Goal: Task Accomplishment & Management: Complete application form

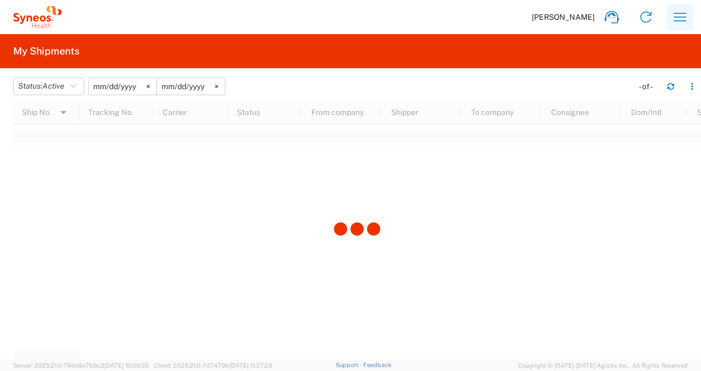
click at [680, 21] on icon "button" at bounding box center [680, 17] width 18 height 18
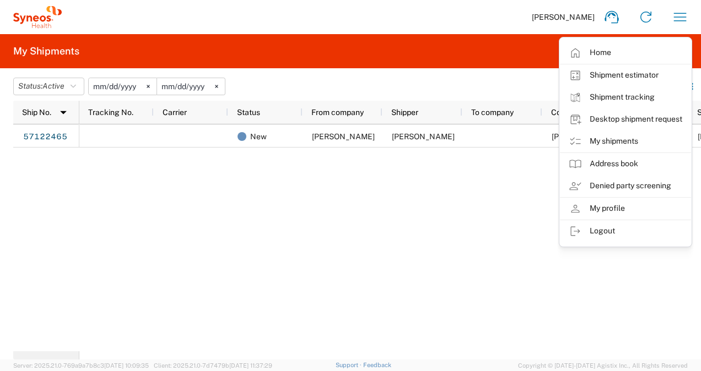
click at [458, 155] on div "New [PERSON_NAME] [PERSON_NAME] [PERSON_NAME] Domestic [DATE]" at bounding box center [389, 237] width 621 height 227
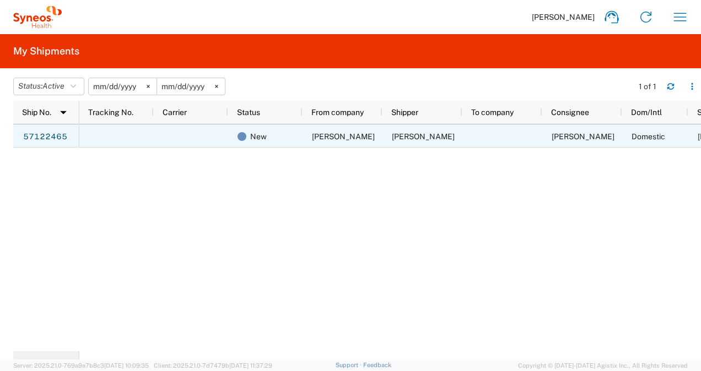
click at [451, 142] on div "[PERSON_NAME]" at bounding box center [422, 135] width 80 height 23
click at [52, 131] on link "57122465" at bounding box center [45, 137] width 45 height 18
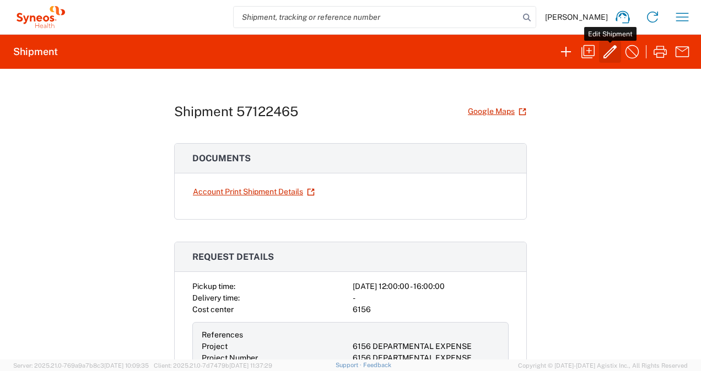
click at [609, 51] on icon "button" at bounding box center [610, 52] width 18 height 18
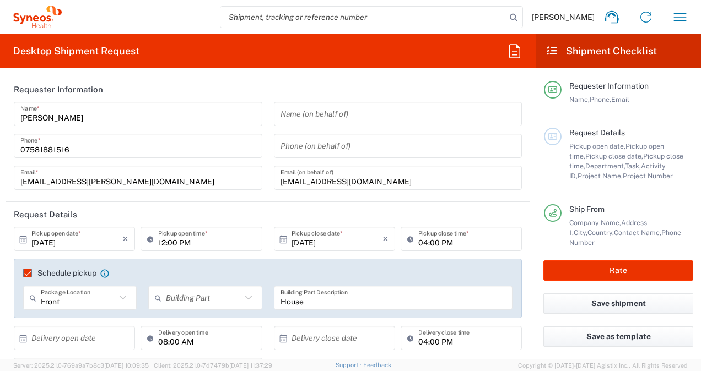
type input "Medium Box"
type input "[GEOGRAPHIC_DATA]"
type input "6156 DEPARTMENTAL EXPENSE"
type input "Residential/Home"
type input "[GEOGRAPHIC_DATA]"
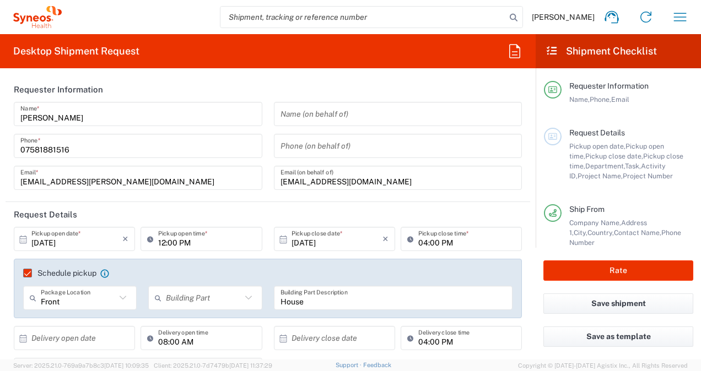
type input "[GEOGRAPHIC_DATA]"
type input "6156 DEPARTMENTAL EXPENSE"
type input "6156"
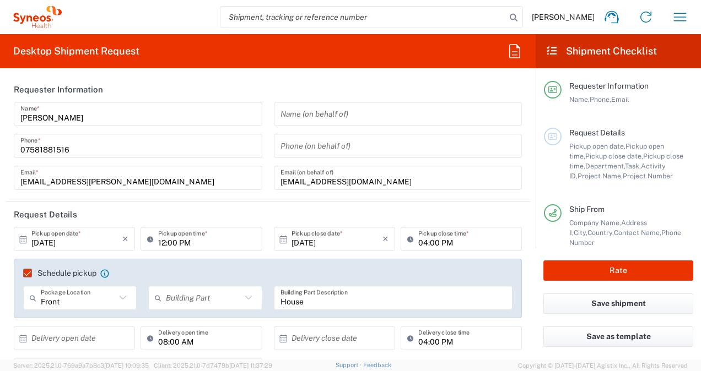
type input "Syneos Health Comms UK Ltd-382"
type input "Syneos Health Communications Europe Limited"
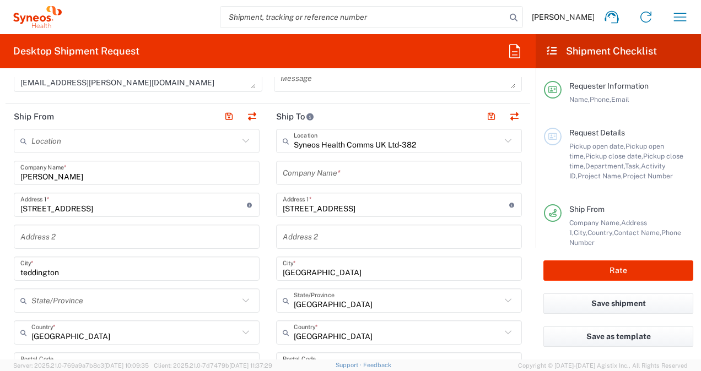
scroll to position [496, 0]
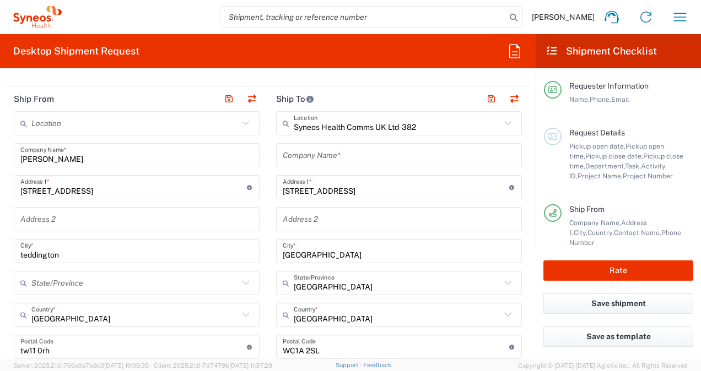
click at [368, 153] on input "text" at bounding box center [399, 155] width 232 height 19
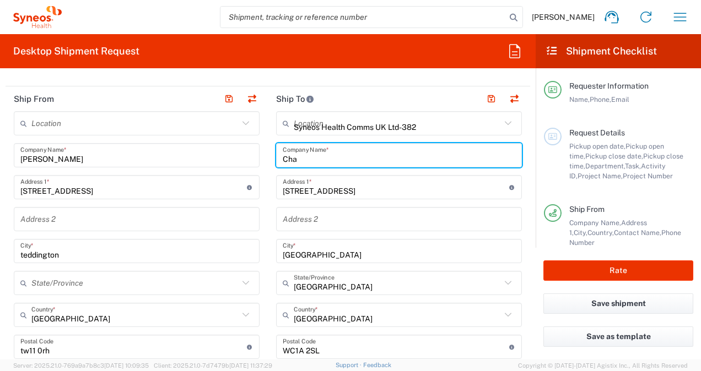
type input "[PERSON_NAME]"
click at [322, 154] on input "[PERSON_NAME] CHicco" at bounding box center [399, 155] width 232 height 19
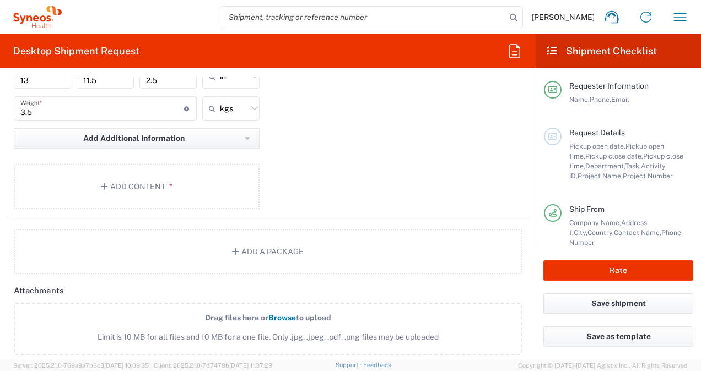
scroll to position [1157, 0]
type input "[PERSON_NAME]"
click at [213, 170] on button "Add Content *" at bounding box center [137, 187] width 246 height 45
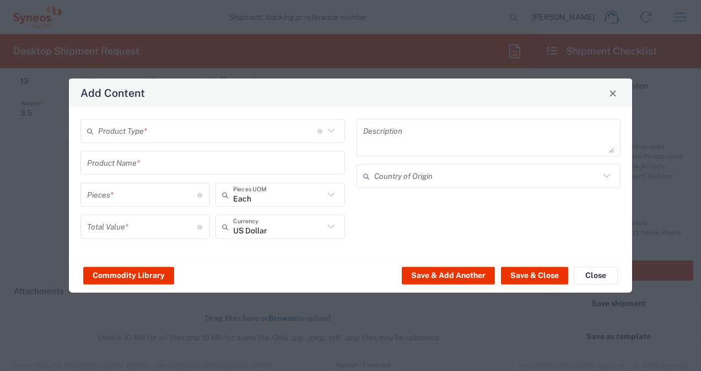
click at [248, 128] on input "text" at bounding box center [207, 130] width 219 height 19
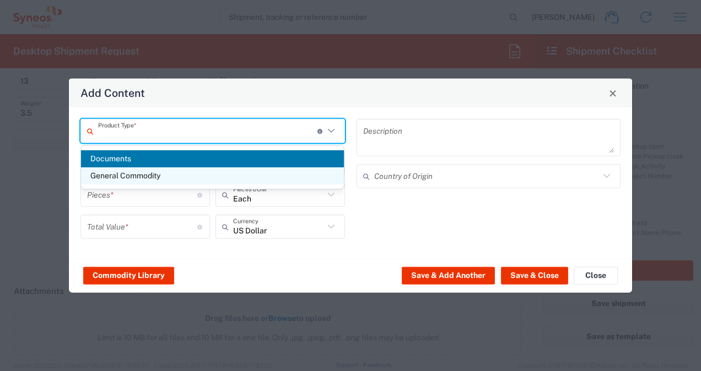
click at [220, 174] on span "General Commodity" at bounding box center [212, 175] width 263 height 17
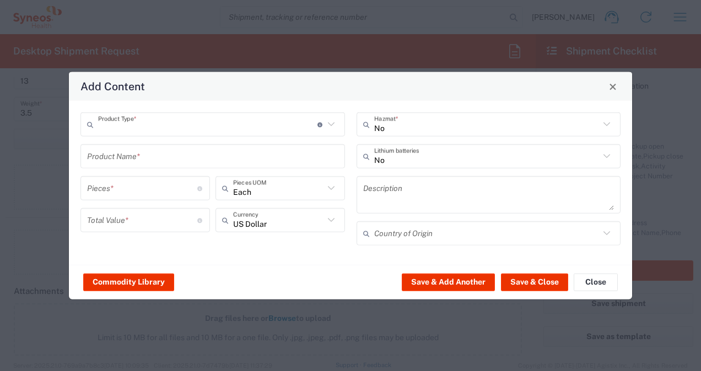
type input "General Commodity"
click at [219, 156] on input "text" at bounding box center [212, 156] width 251 height 19
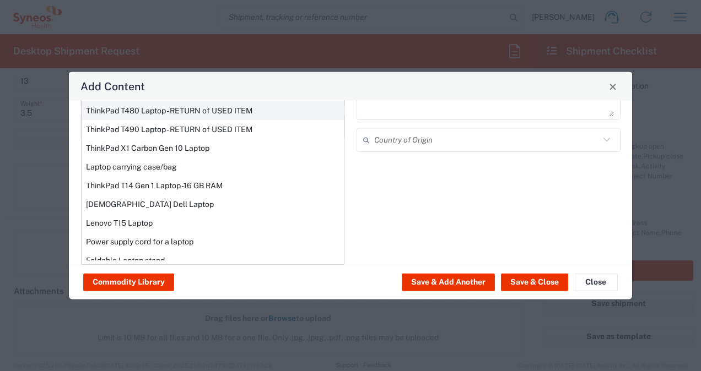
scroll to position [186, 0]
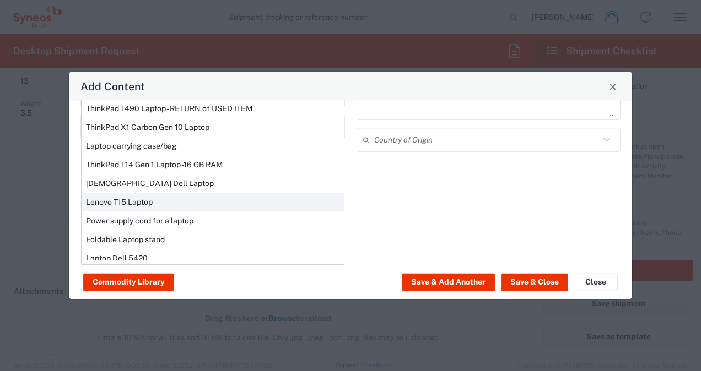
click at [252, 194] on div "Lenovo T15 Laptop" at bounding box center [213, 202] width 262 height 19
type input "Lenovo T15 Laptop"
type textarea "Lenovo T15 Laptop"
type input "[GEOGRAPHIC_DATA]"
type input "Yes"
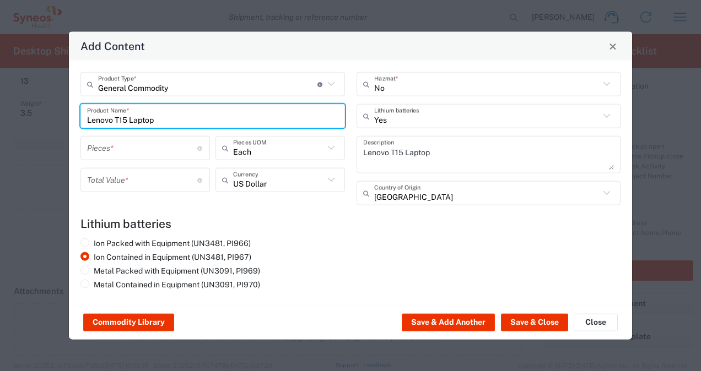
scroll to position [0, 0]
click at [175, 146] on input "number" at bounding box center [142, 147] width 110 height 19
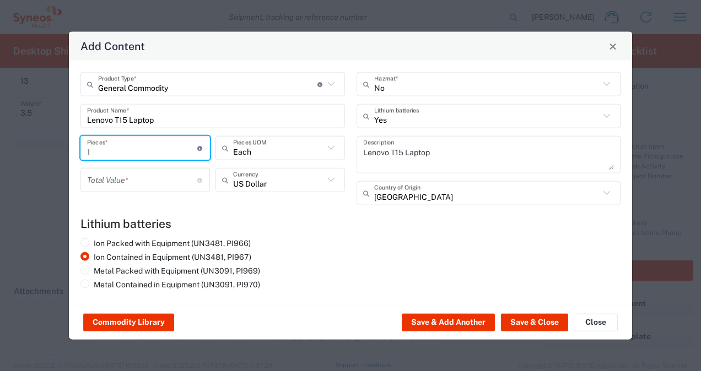
type input "1"
click at [177, 175] on input "number" at bounding box center [142, 179] width 110 height 19
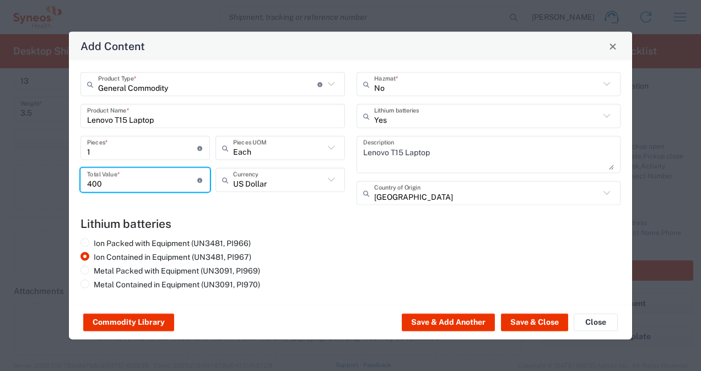
drag, startPoint x: 118, startPoint y: 181, endPoint x: 19, endPoint y: 176, distance: 99.3
click at [19, 176] on div "Add Content General Commodity Product Type * Document: Paper document generated…" at bounding box center [350, 185] width 701 height 371
type input "2"
type input "300"
click at [525, 313] on div "Commodity Library Save & Add Another Save & Close Close" at bounding box center [350, 322] width 563 height 35
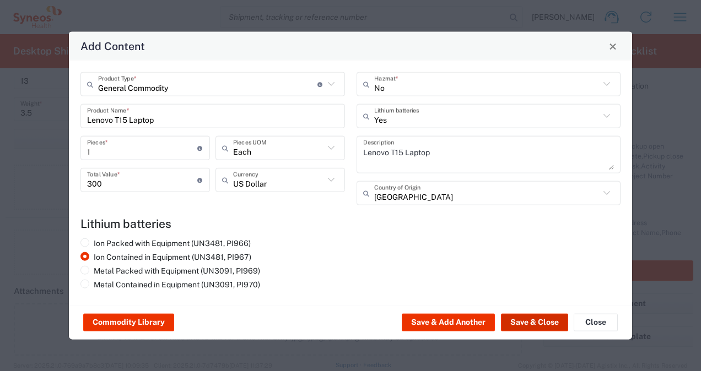
click at [524, 322] on button "Save & Close" at bounding box center [534, 323] width 67 height 18
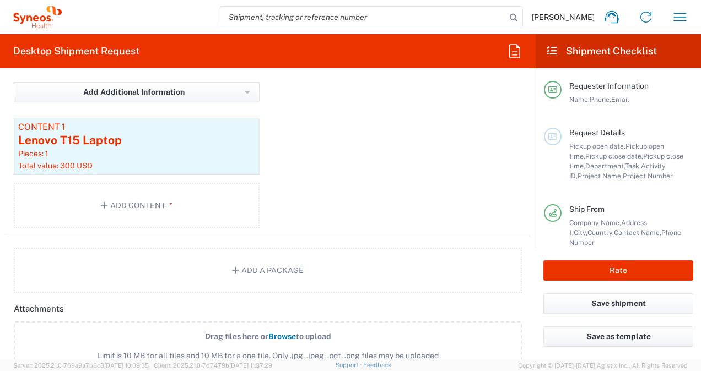
scroll to position [1148, 0]
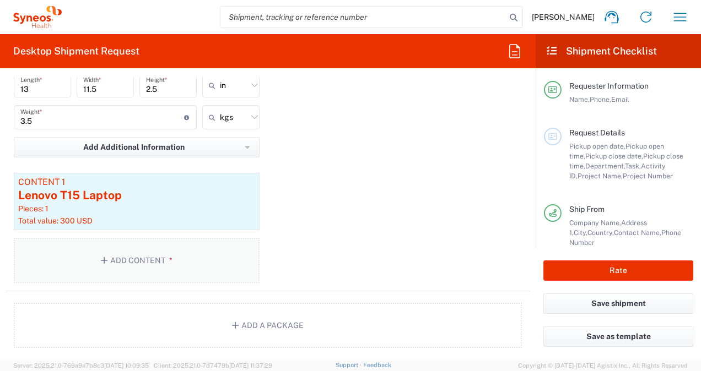
click at [152, 252] on button "Add Content *" at bounding box center [137, 260] width 246 height 45
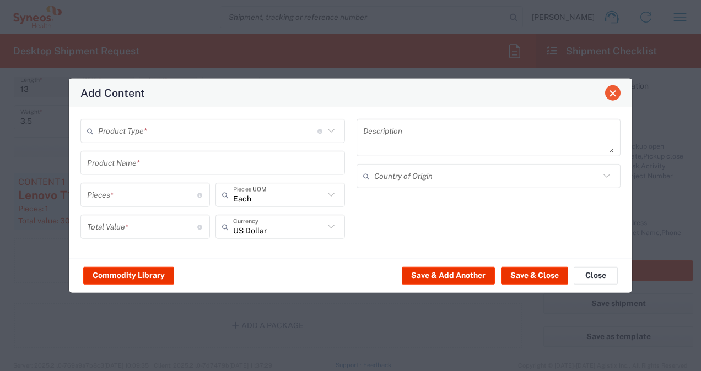
click at [611, 97] on span "Close" at bounding box center [613, 93] width 8 height 8
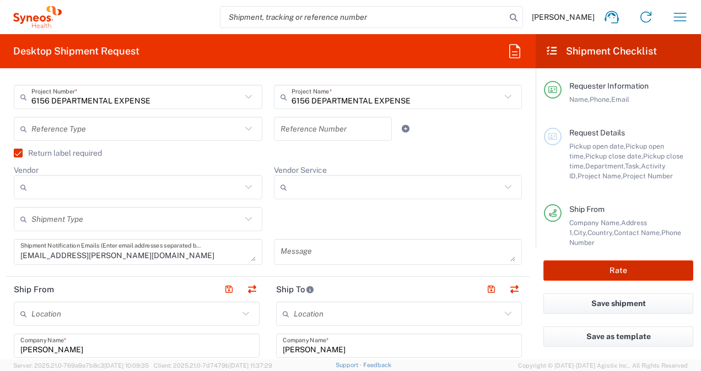
scroll to position [267, 0]
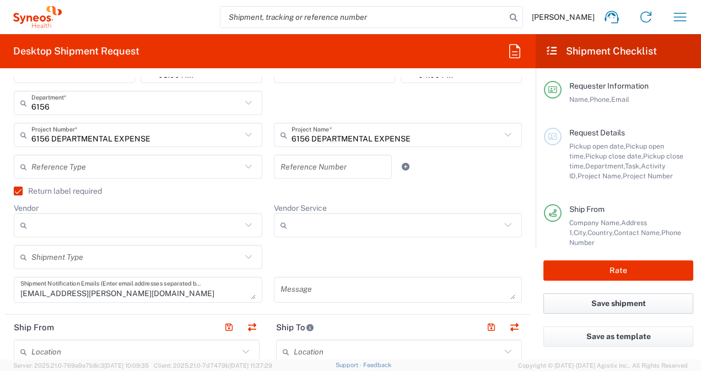
click at [639, 300] on button "Save shipment" at bounding box center [618, 304] width 150 height 20
type input "[PERSON_NAME]"
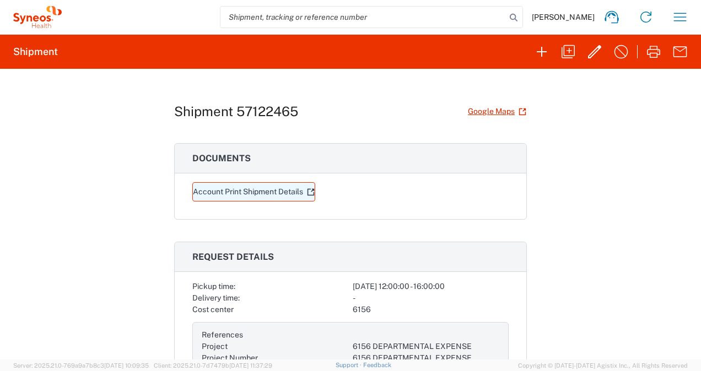
click at [249, 195] on link "Account Print Shipment Details" at bounding box center [253, 191] width 123 height 19
